Goal: Transaction & Acquisition: Subscribe to service/newsletter

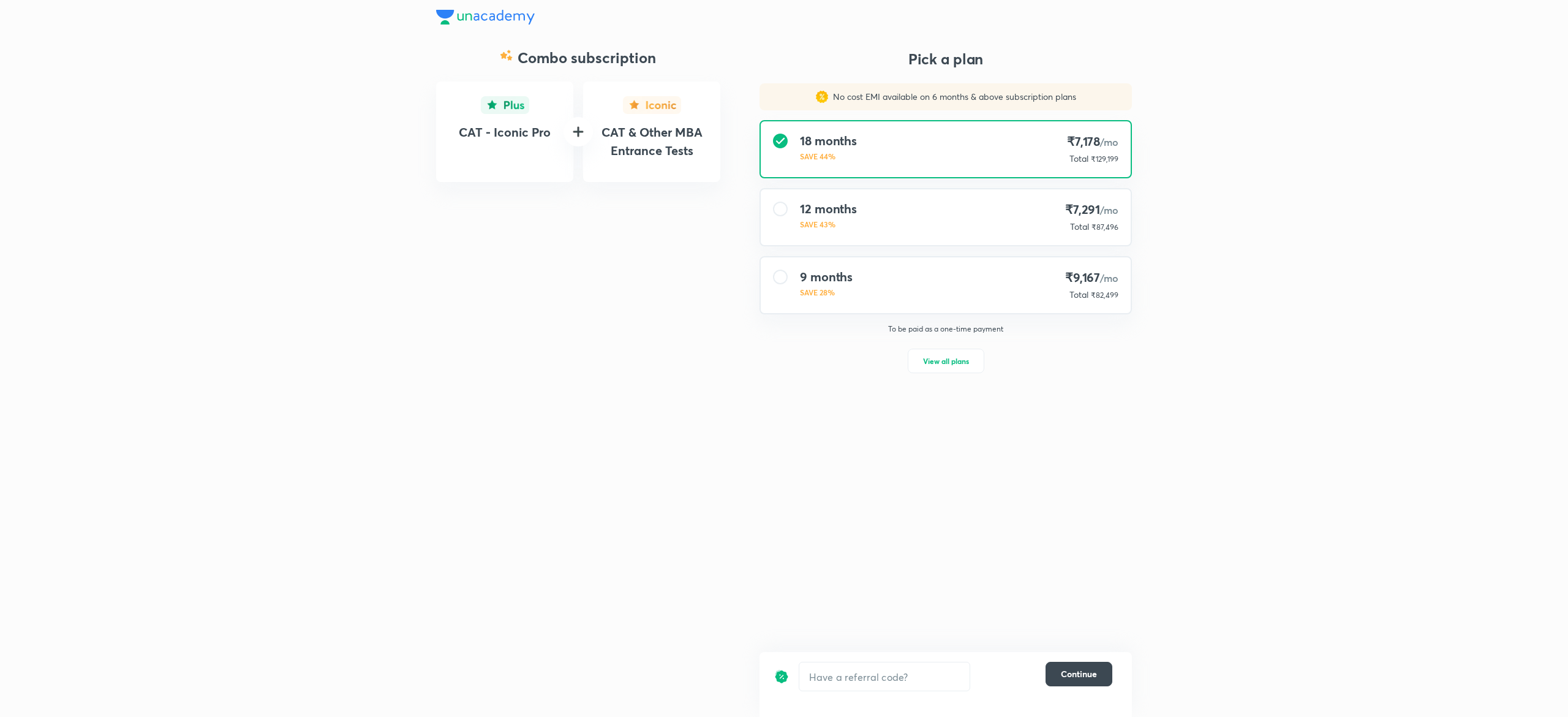
click at [1541, 169] on div "Combo subscription CAT - Iconic Pro CAT & Other MBA Entrance Tests Pick a plan …" at bounding box center [784, 358] width 1568 height 717
